Goal: Browse casually

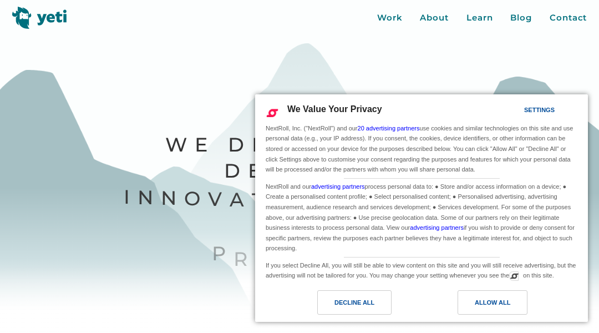
scroll to position [4109, 0]
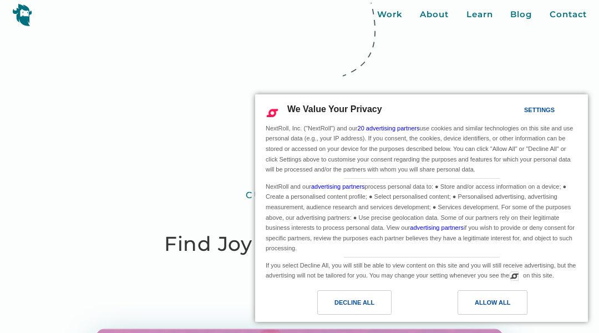
scroll to position [3963, 0]
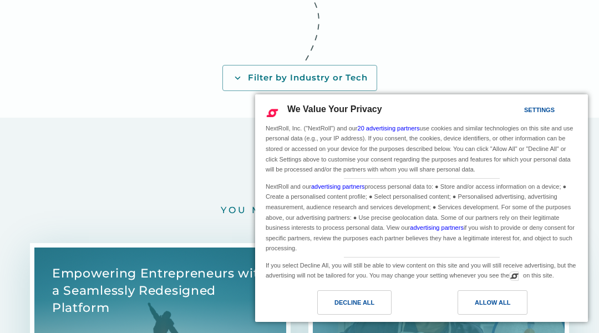
scroll to position [3400, 0]
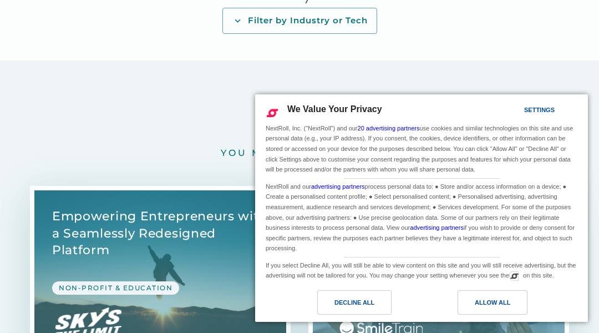
scroll to position [3055, 0]
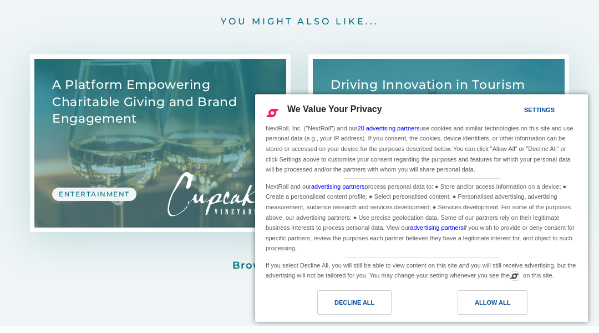
scroll to position [3446, 0]
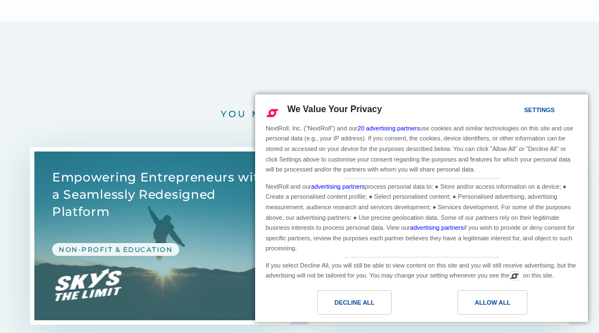
scroll to position [3729, 0]
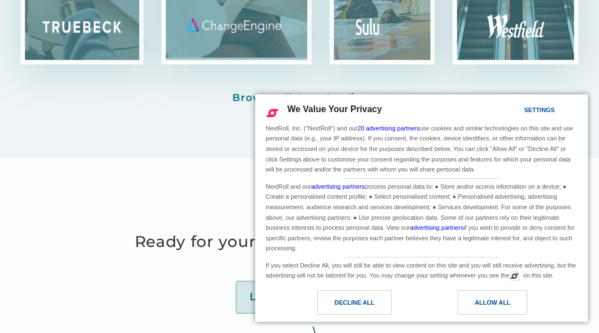
scroll to position [4426, 0]
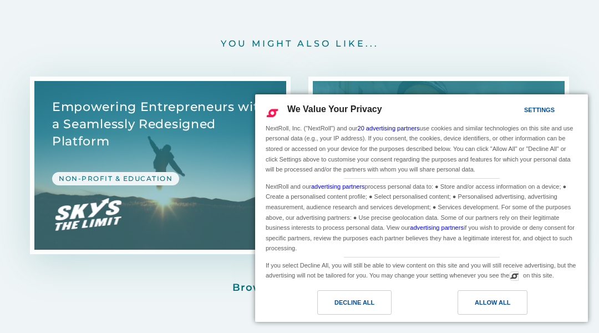
scroll to position [3935, 0]
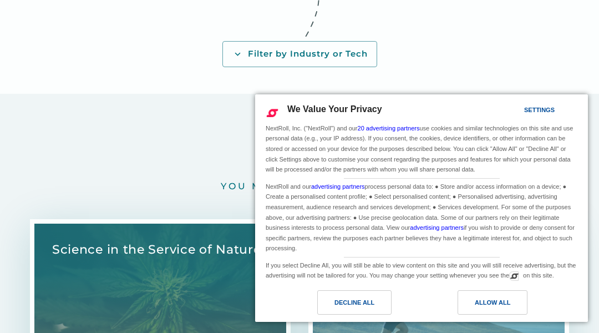
scroll to position [3593, 0]
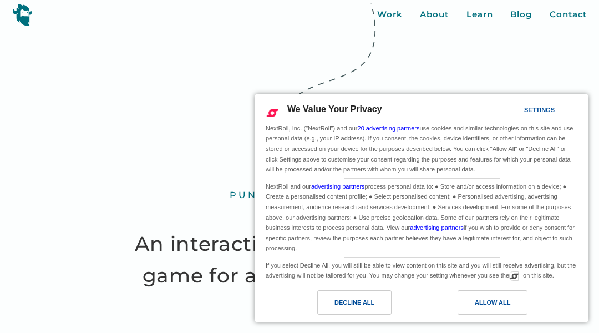
scroll to position [4150, 0]
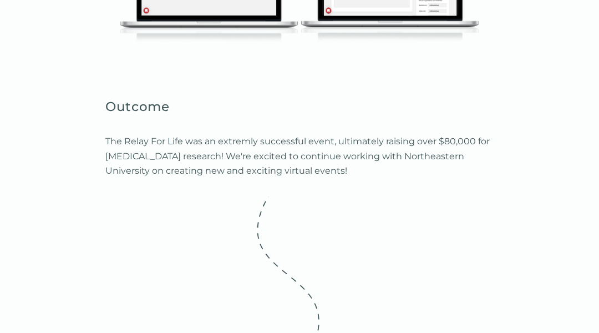
scroll to position [3929, 0]
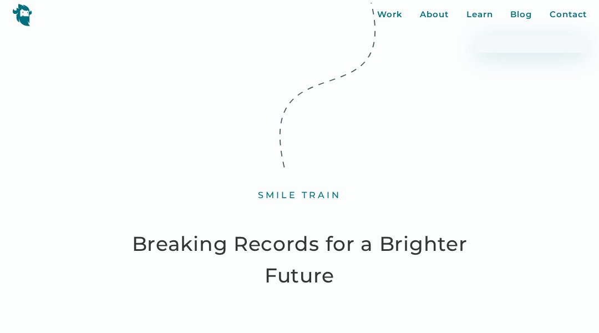
scroll to position [4911, 0]
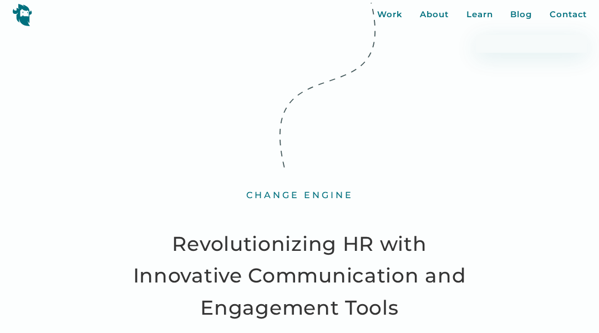
scroll to position [3991, 0]
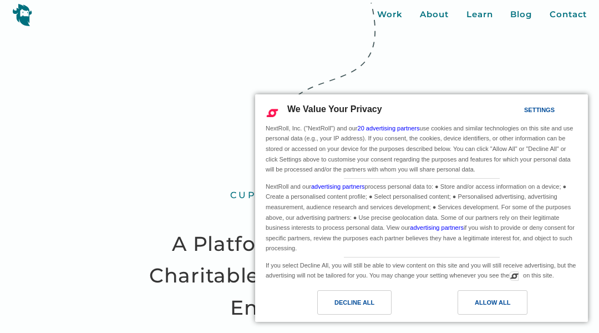
scroll to position [4201, 0]
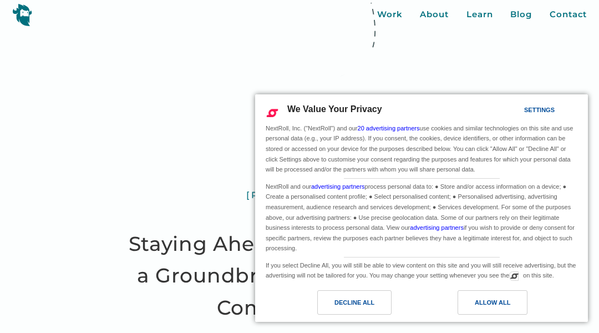
scroll to position [4202, 0]
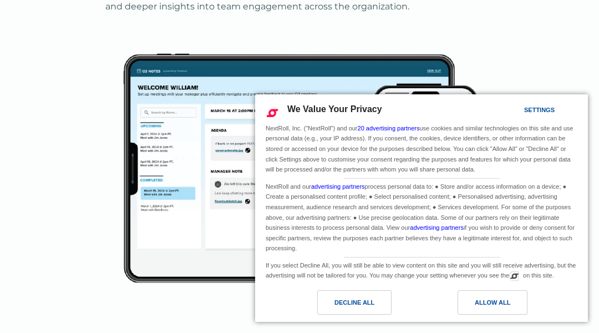
scroll to position [4899, 0]
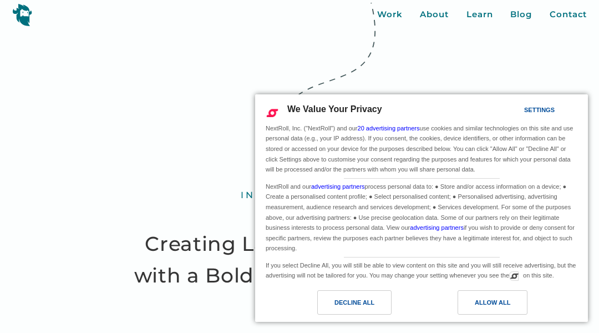
scroll to position [4357, 0]
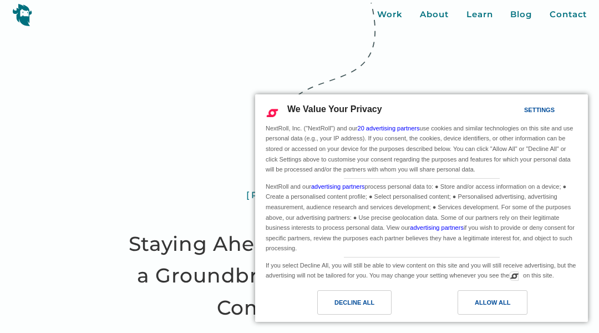
scroll to position [4202, 0]
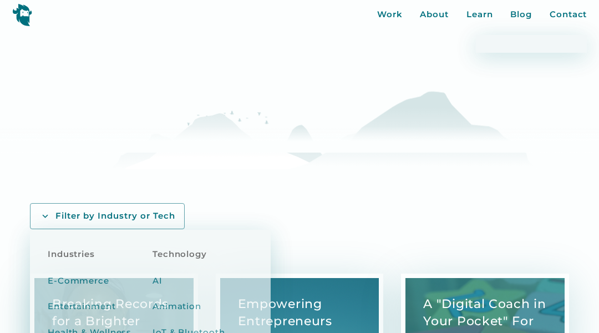
scroll to position [1831, 0]
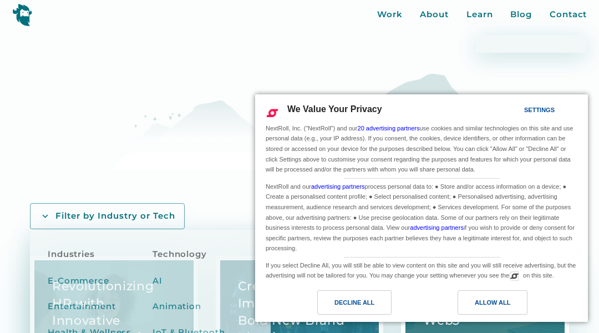
scroll to position [947, 0]
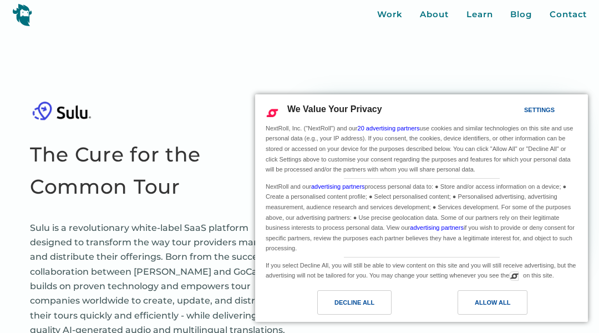
scroll to position [4231, 0]
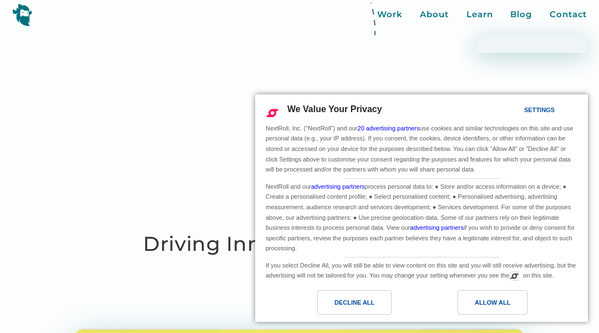
scroll to position [3582, 0]
